Goal: Task Accomplishment & Management: Complete application form

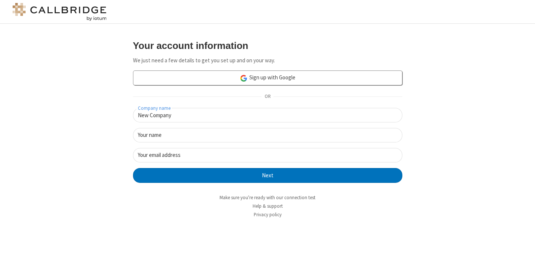
type input "New Company"
type input "New User"
type input "[EMAIL_ADDRESS]"
click button "Next" at bounding box center [267, 175] width 269 height 15
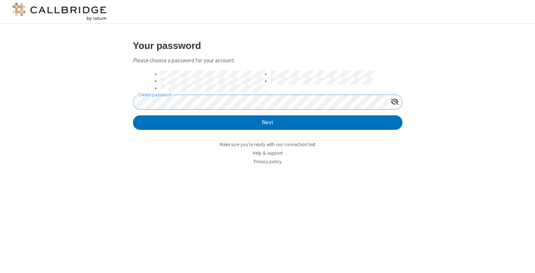
click button "Next" at bounding box center [267, 123] width 269 height 15
